Goal: Task Accomplishment & Management: Manage account settings

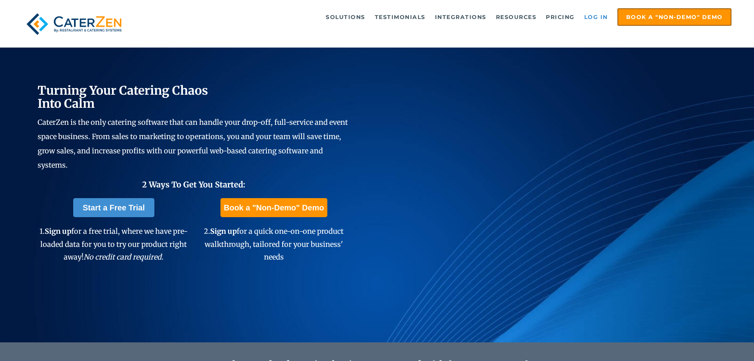
click at [592, 18] on link "Log in" at bounding box center [596, 17] width 32 height 16
click at [594, 12] on link "Log in" at bounding box center [596, 17] width 32 height 16
